Goal: Obtain resource: Download file/media

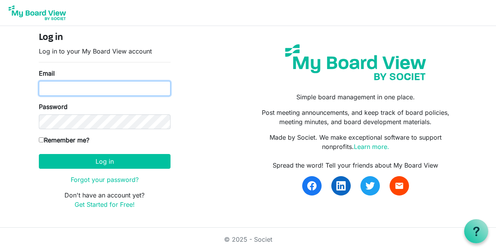
type input "tinaj@shaw.ca"
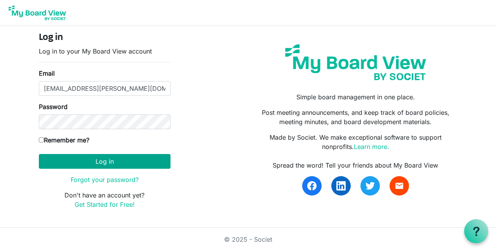
click at [90, 162] on button "Log in" at bounding box center [105, 161] width 132 height 15
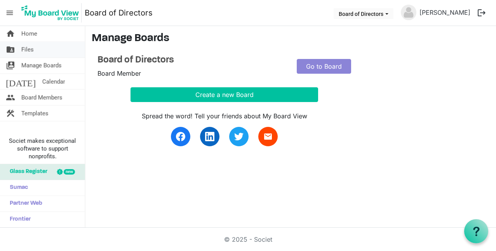
click at [21, 51] on span "Files" at bounding box center [27, 50] width 12 height 16
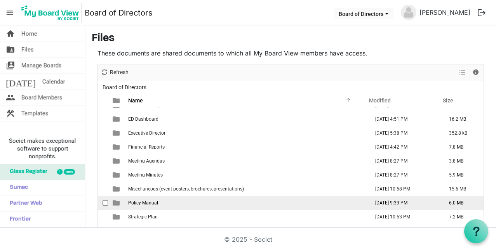
scroll to position [51, 0]
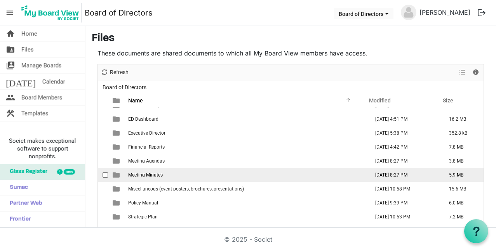
click at [117, 175] on span "is template cell column header type" at bounding box center [116, 175] width 7 height 7
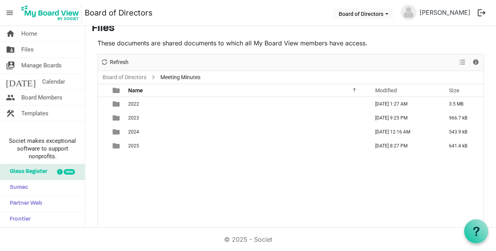
scroll to position [0, 0]
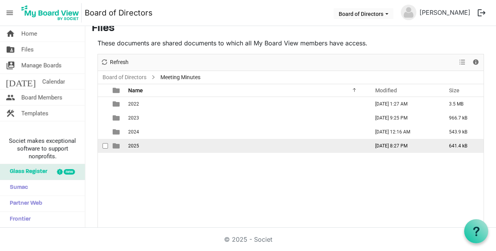
click at [123, 145] on td "is template cell column header type" at bounding box center [117, 146] width 18 height 14
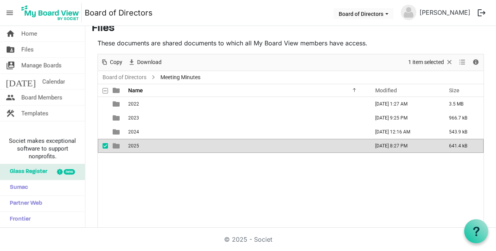
click at [123, 145] on td "is template cell column header type" at bounding box center [117, 146] width 18 height 14
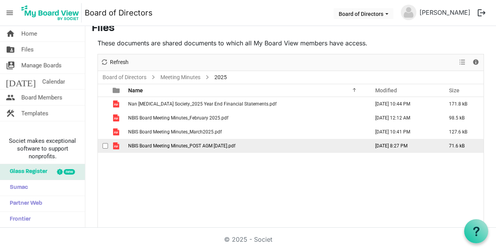
click at [117, 146] on span "is template cell column header type" at bounding box center [116, 146] width 7 height 7
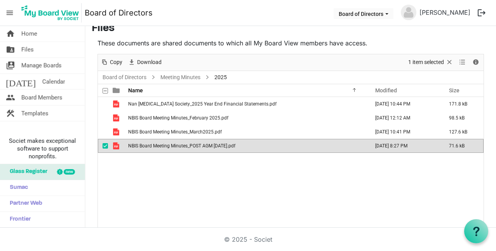
click at [117, 146] on span "is template cell column header type" at bounding box center [116, 146] width 7 height 7
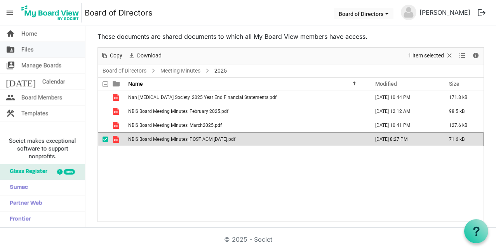
click at [26, 49] on span "Files" at bounding box center [27, 50] width 12 height 16
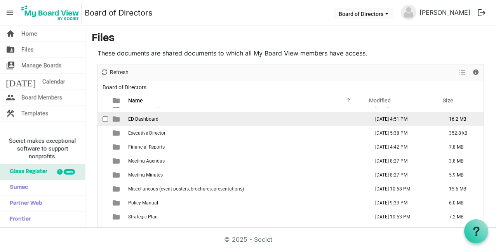
scroll to position [51, 0]
click at [144, 122] on td "ED Dashboard" at bounding box center [246, 119] width 241 height 14
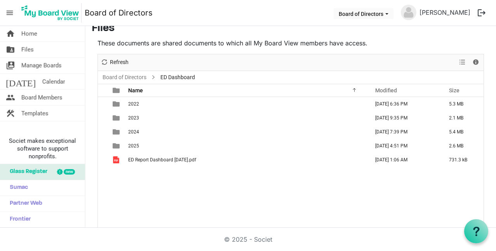
scroll to position [0, 0]
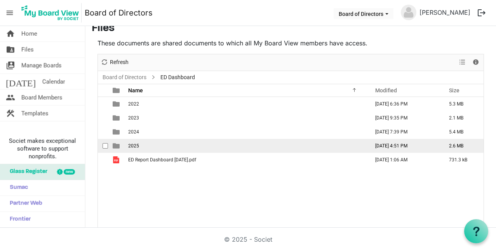
click at [137, 147] on span "2025" at bounding box center [133, 145] width 11 height 5
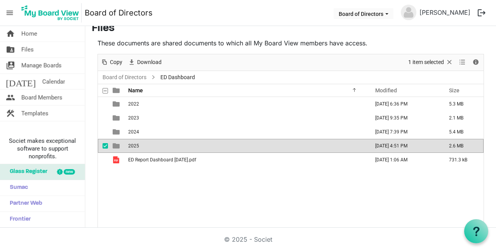
click at [137, 147] on span "2025" at bounding box center [133, 145] width 11 height 5
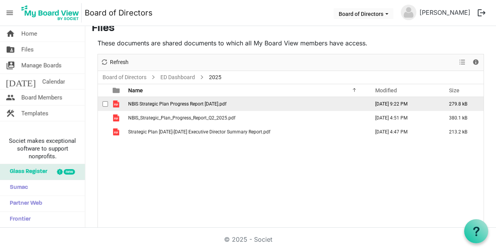
click at [178, 103] on span "NBIS Strategic Plan Progress Report June 2025.pdf" at bounding box center [177, 103] width 98 height 5
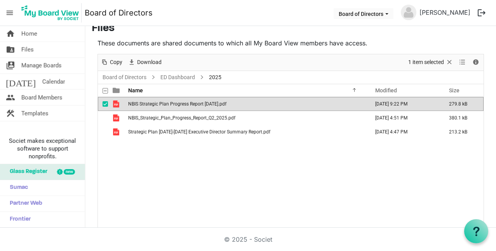
click at [201, 77] on span at bounding box center [202, 77] width 8 height 4
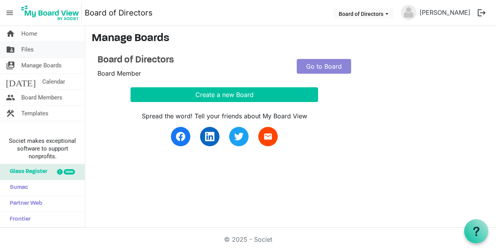
click at [30, 52] on span "Files" at bounding box center [27, 50] width 12 height 16
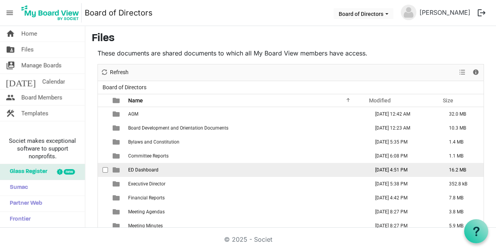
click at [118, 170] on span "is template cell column header type" at bounding box center [116, 170] width 7 height 7
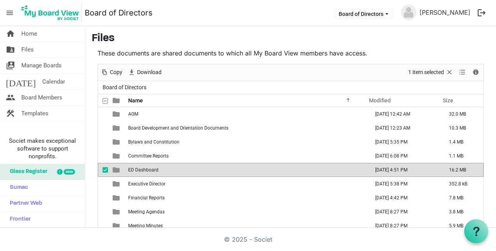
click at [125, 171] on td "is template cell column header type" at bounding box center [117, 170] width 18 height 14
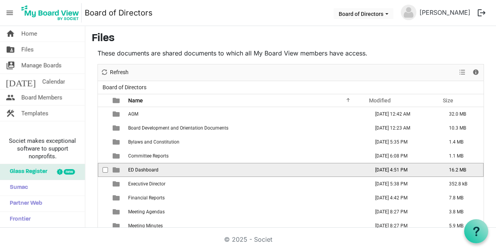
click at [125, 171] on td "is template cell column header type" at bounding box center [117, 170] width 18 height 14
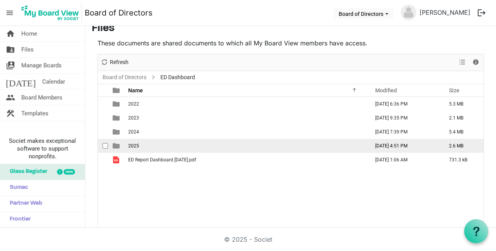
click at [119, 145] on span "is template cell column header type" at bounding box center [116, 146] width 7 height 7
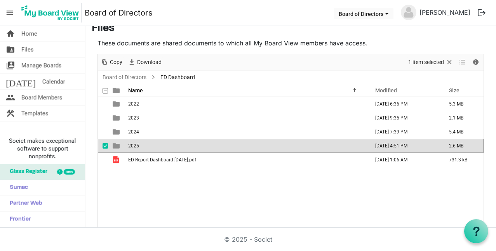
click at [119, 145] on span "is template cell column header type" at bounding box center [116, 146] width 7 height 7
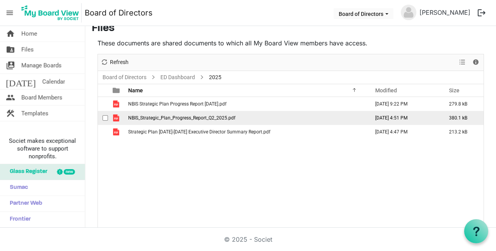
click at [117, 118] on span "is template cell column header type" at bounding box center [116, 118] width 7 height 7
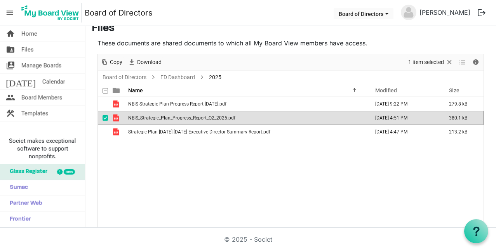
click at [117, 118] on span "is template cell column header type" at bounding box center [116, 118] width 7 height 7
